Goal: Task Accomplishment & Management: Manage account settings

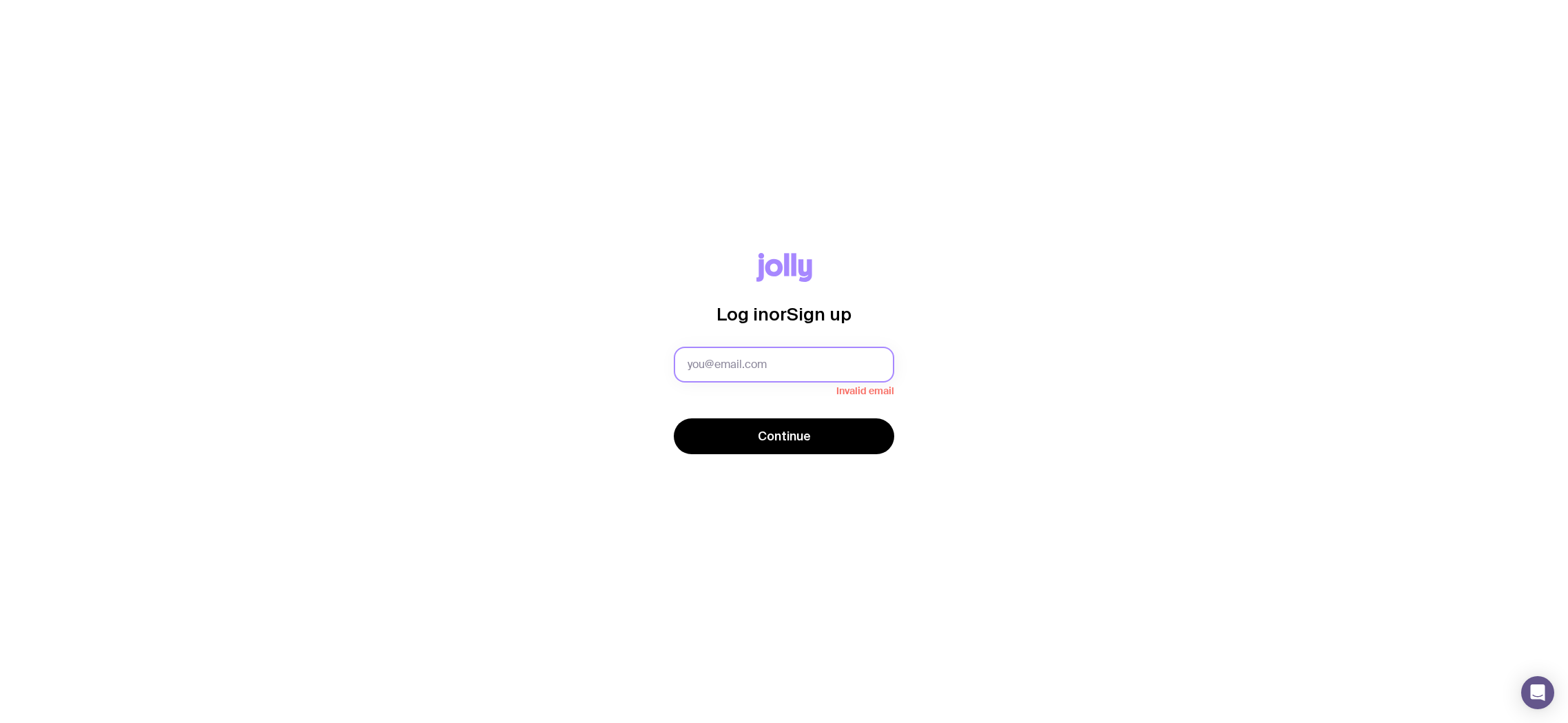
click at [783, 359] on input "text" at bounding box center [784, 364] width 221 height 36
type input "[EMAIL_ADDRESS][DOMAIN_NAME]"
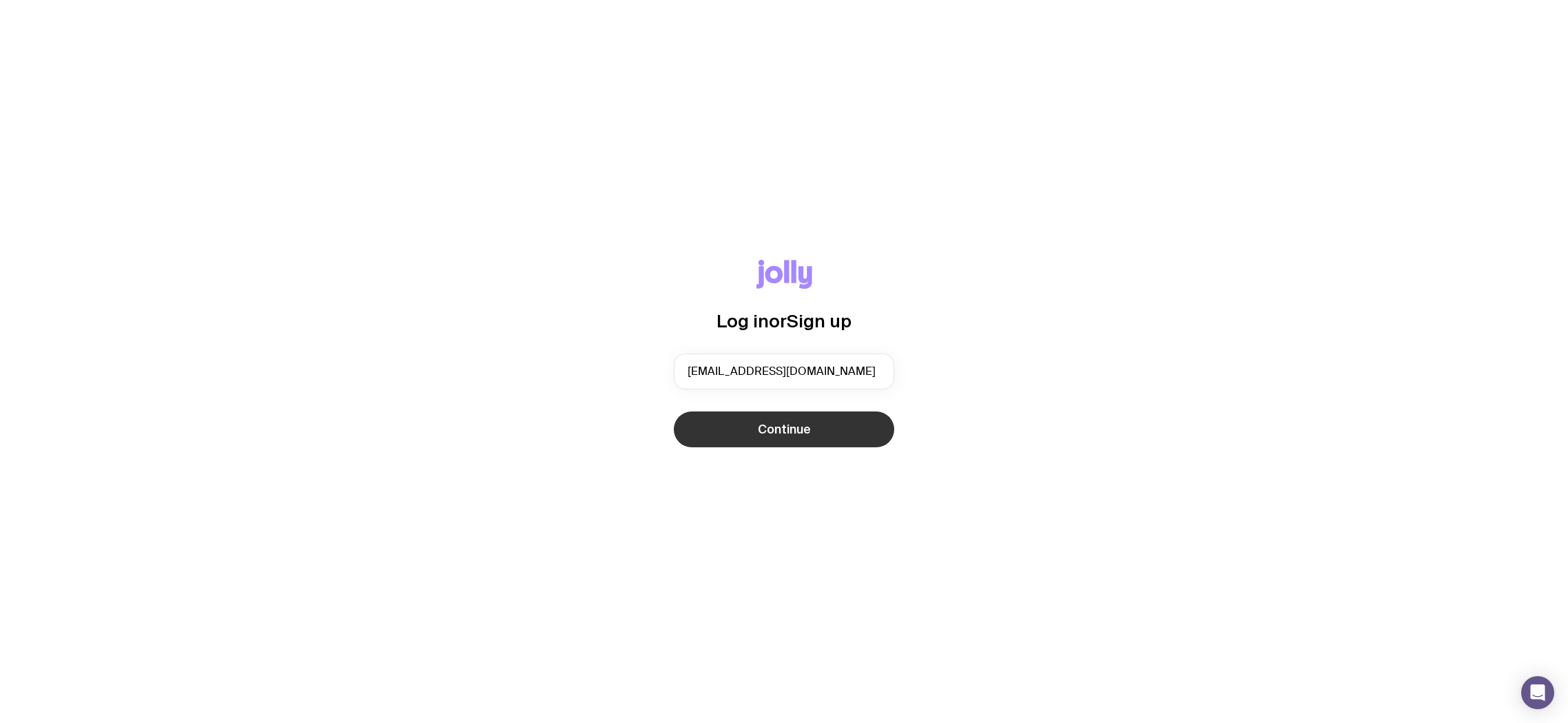
click at [814, 430] on button "Continue" at bounding box center [784, 429] width 221 height 36
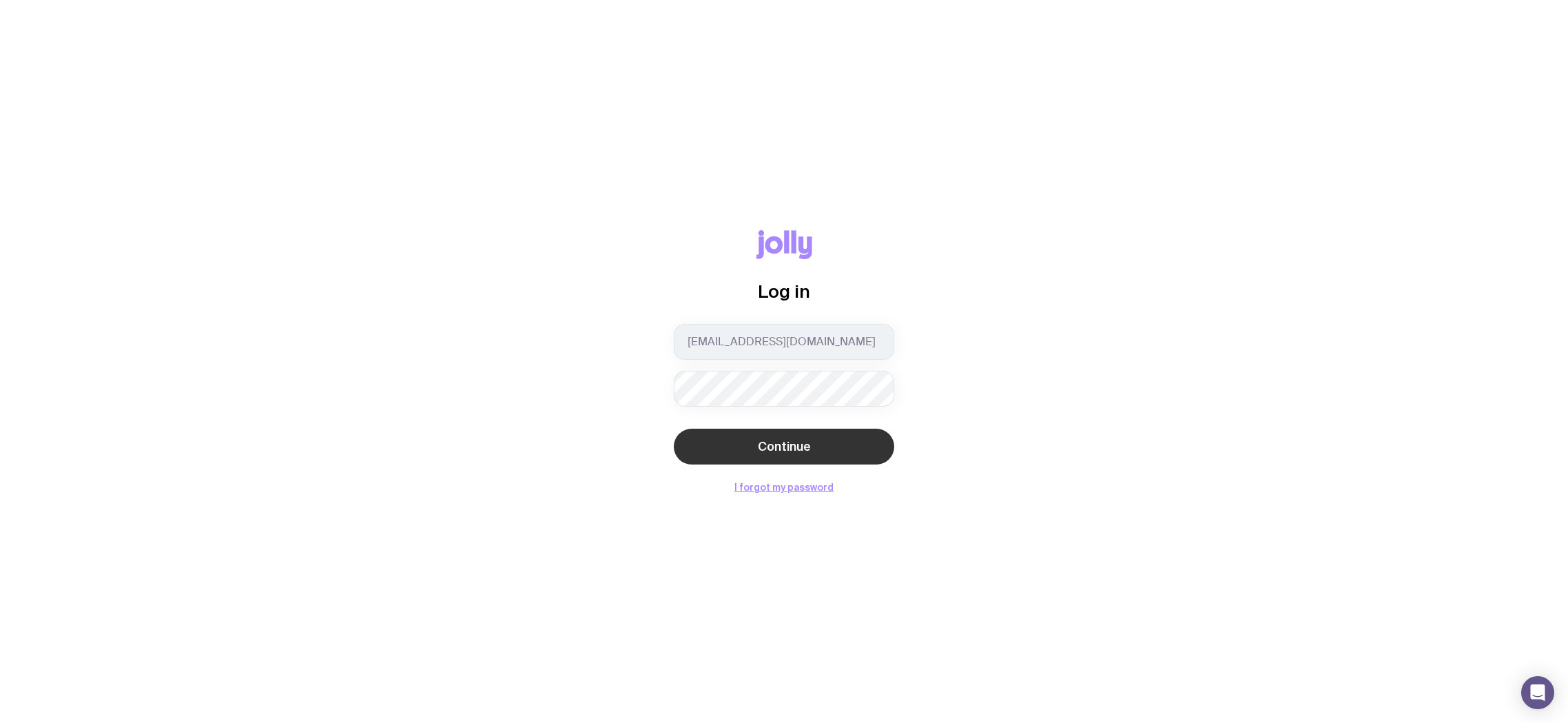
click at [806, 439] on span "Continue" at bounding box center [784, 446] width 53 height 17
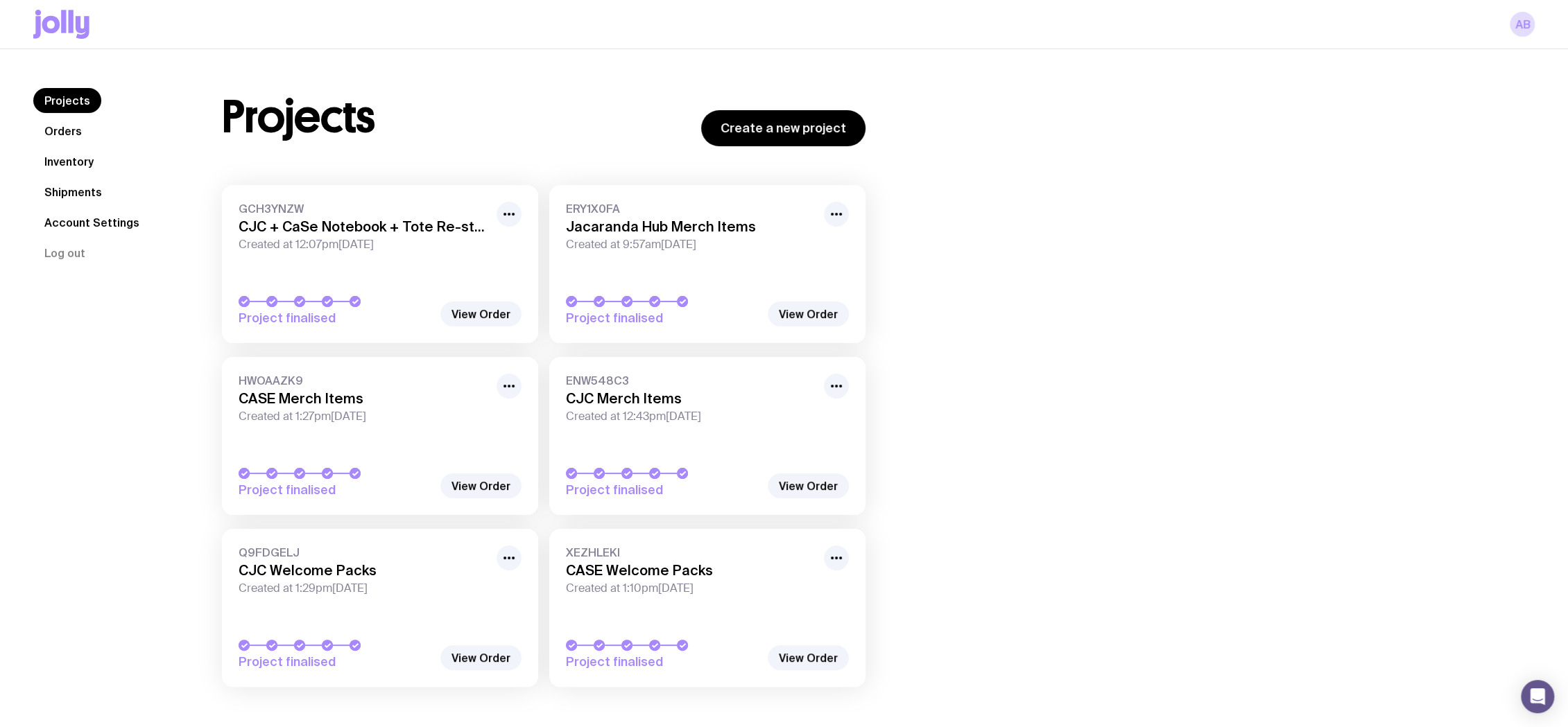
click at [87, 159] on link "Inventory" at bounding box center [69, 161] width 72 height 25
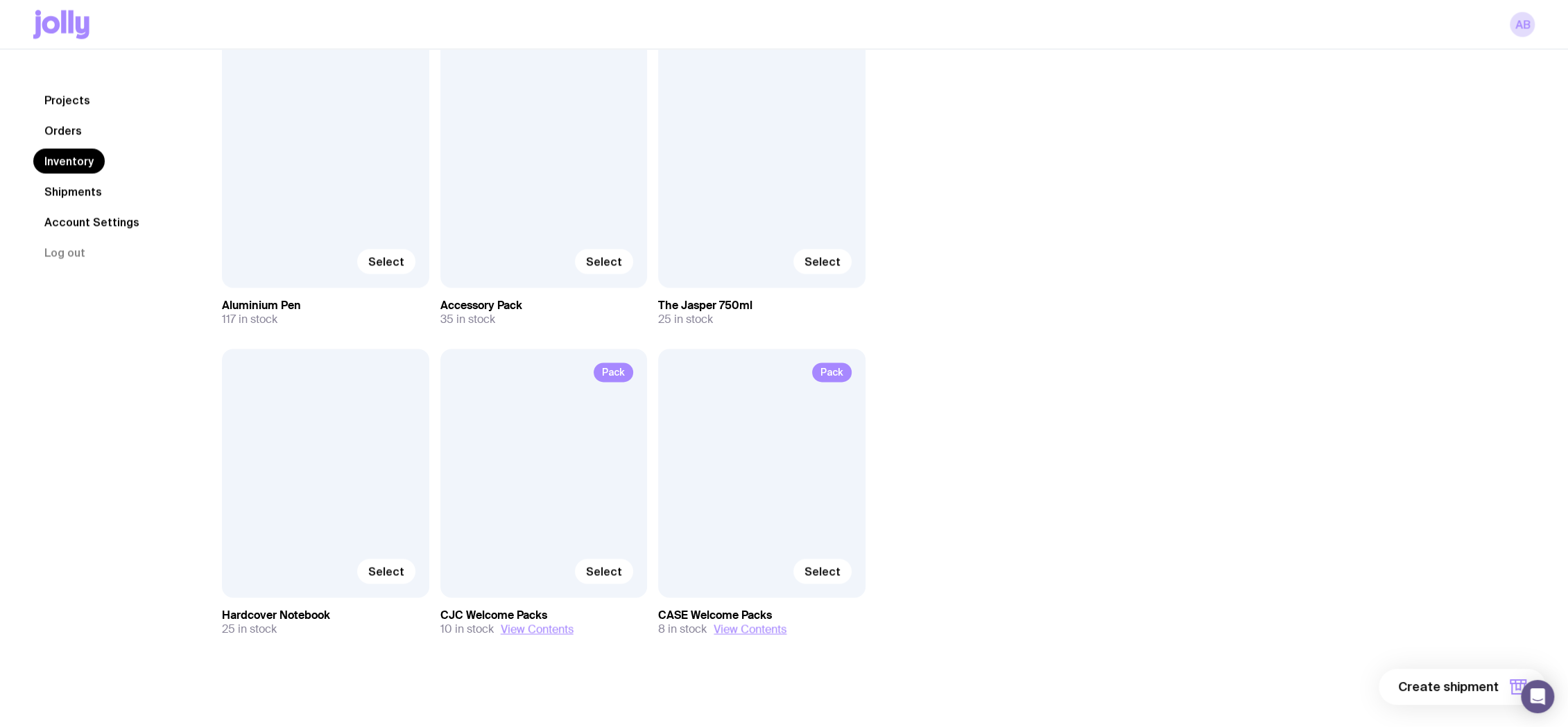
scroll to position [1728, 0]
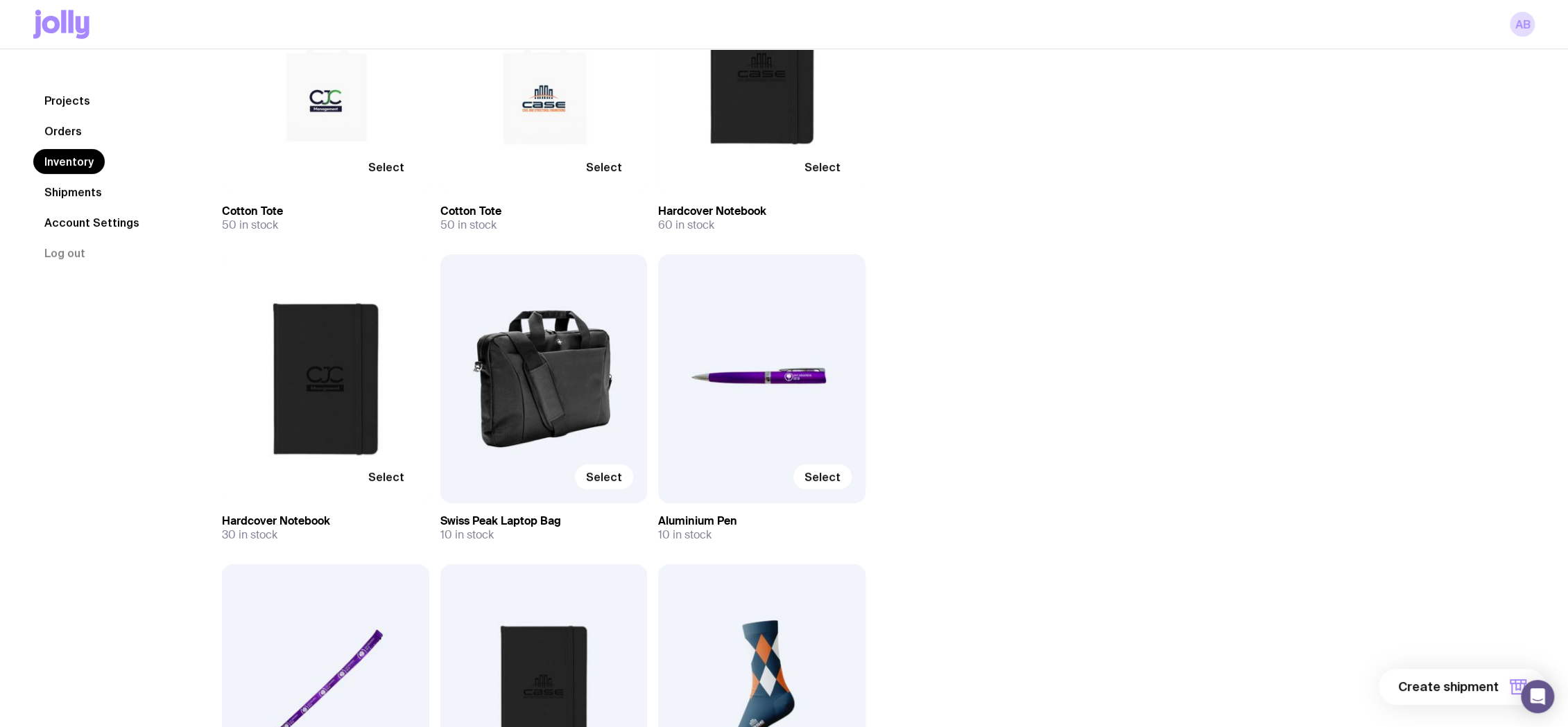
scroll to position [0, 0]
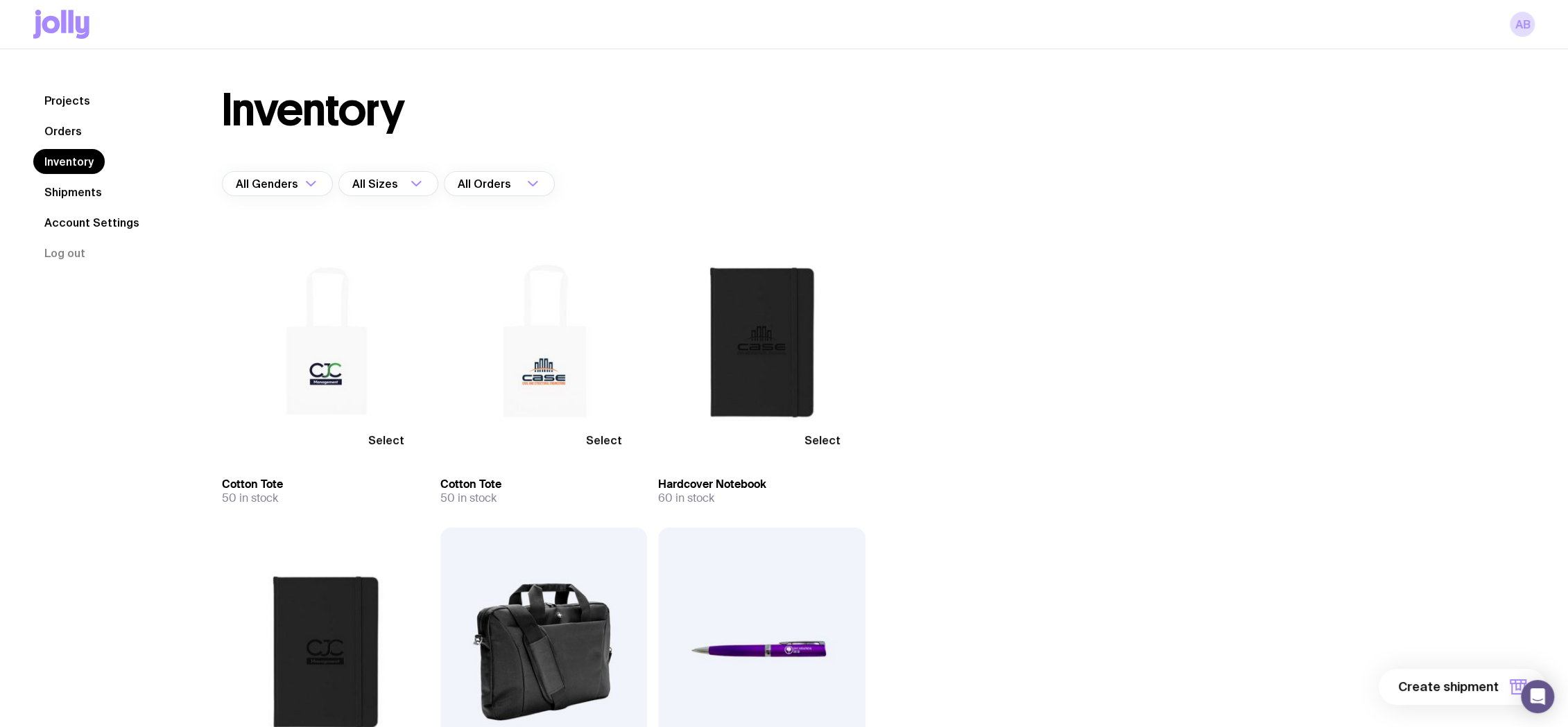
drag, startPoint x: 1032, startPoint y: 157, endPoint x: 951, endPoint y: 172, distance: 82.4
